Goal: Information Seeking & Learning: Learn about a topic

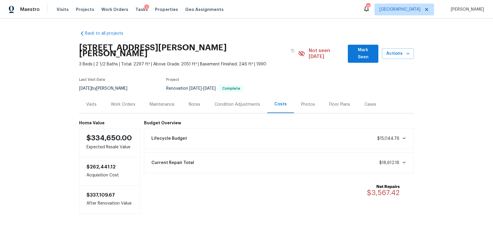
scroll to position [6, 0]
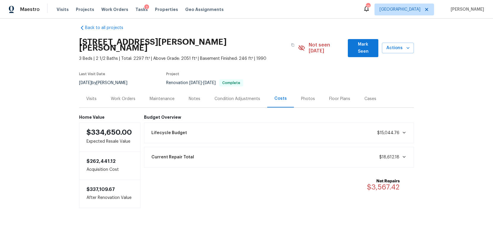
click at [305, 96] on div "Photos" at bounding box center [308, 99] width 14 height 6
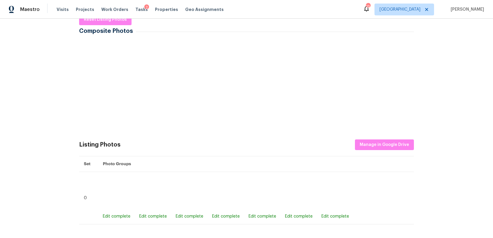
scroll to position [99, 0]
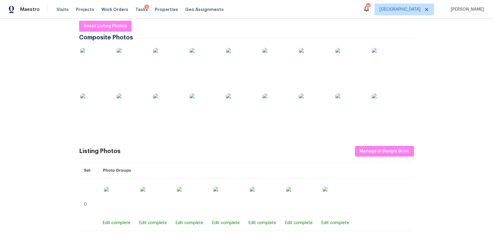
click at [203, 109] on img at bounding box center [205, 109] width 30 height 30
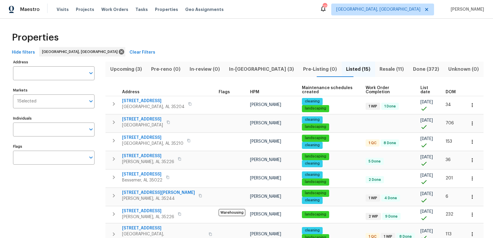
click at [378, 70] on span "Resale (11)" at bounding box center [391, 69] width 26 height 8
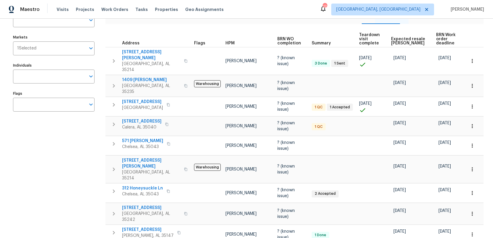
scroll to position [59, 0]
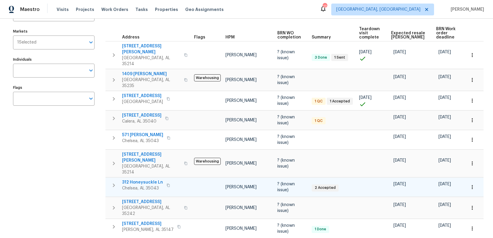
click at [138, 179] on span "312 Honeysuckle Ln" at bounding box center [142, 182] width 41 height 6
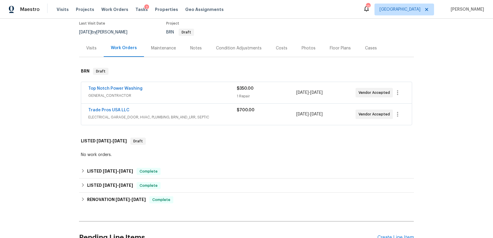
scroll to position [52, 0]
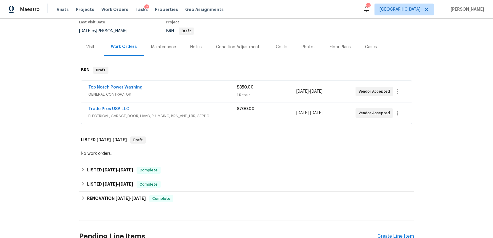
click at [226, 115] on span "ELECTRICAL, GARAGE_DOOR, HVAC, PLUMBING, BRN_AND_LRR, SEPTIC" at bounding box center [162, 116] width 148 height 6
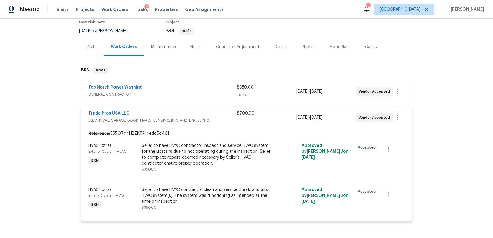
click at [224, 115] on div "Trade Pros USA LLC" at bounding box center [162, 113] width 148 height 7
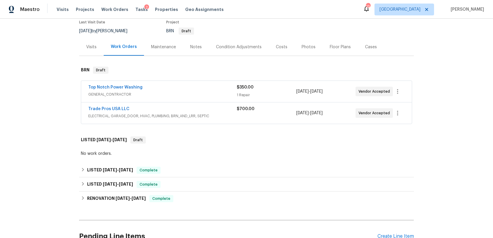
click at [222, 89] on div "Top Notch Power Washing" at bounding box center [162, 87] width 148 height 7
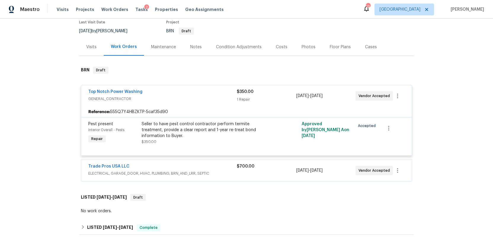
click at [216, 100] on span "GENERAL_CONTRACTOR" at bounding box center [162, 99] width 148 height 6
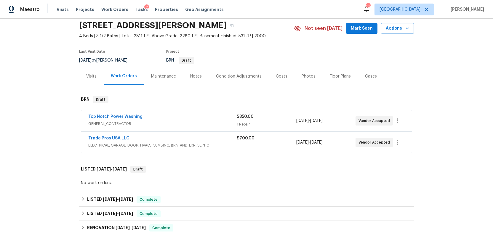
scroll to position [0, 0]
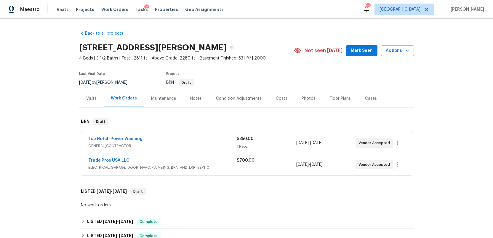
click at [279, 97] on div "Costs" at bounding box center [282, 99] width 12 height 6
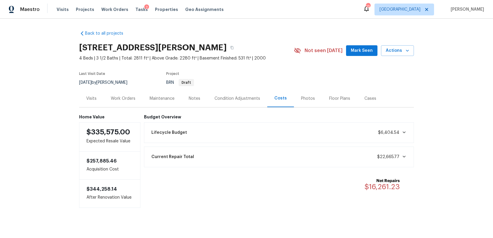
click at [126, 98] on div "Work Orders" at bounding box center [123, 99] width 25 height 6
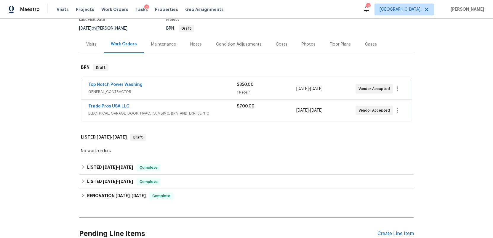
scroll to position [89, 0]
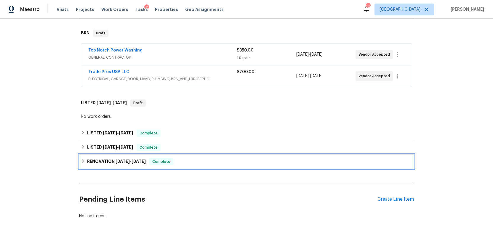
click at [92, 161] on h6 "RENOVATION 5/12/25 - 6/6/25" at bounding box center [116, 161] width 59 height 7
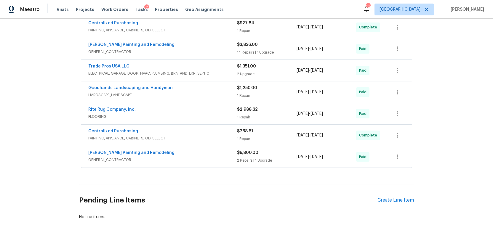
scroll to position [252, 0]
click at [118, 155] on div "Carlos Painting and Remodeling" at bounding box center [162, 152] width 149 height 7
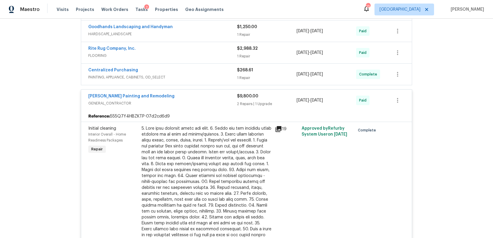
scroll to position [248, 0]
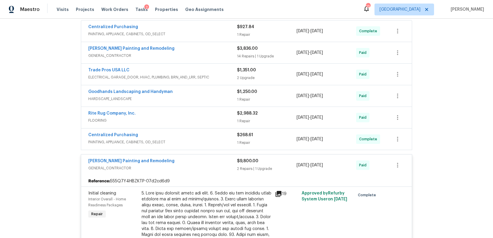
click at [165, 172] on div "Carlos Painting and Remodeling GENERAL_CONTRACTOR" at bounding box center [162, 165] width 149 height 14
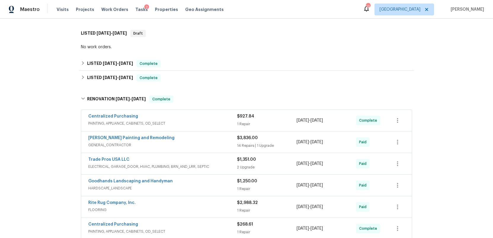
scroll to position [155, 0]
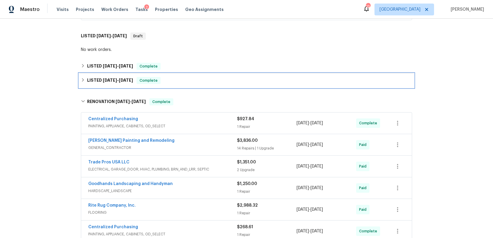
click at [103, 79] on span "6/9/25" at bounding box center [110, 80] width 14 height 4
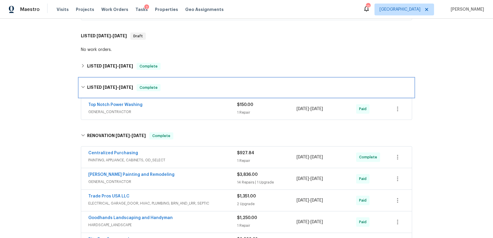
click at [106, 83] on div "LISTED 6/9/25 - 6/13/25 Complete" at bounding box center [246, 87] width 335 height 19
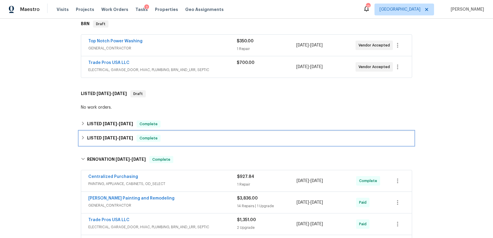
scroll to position [0, 0]
